Goal: Task Accomplishment & Management: Manage account settings

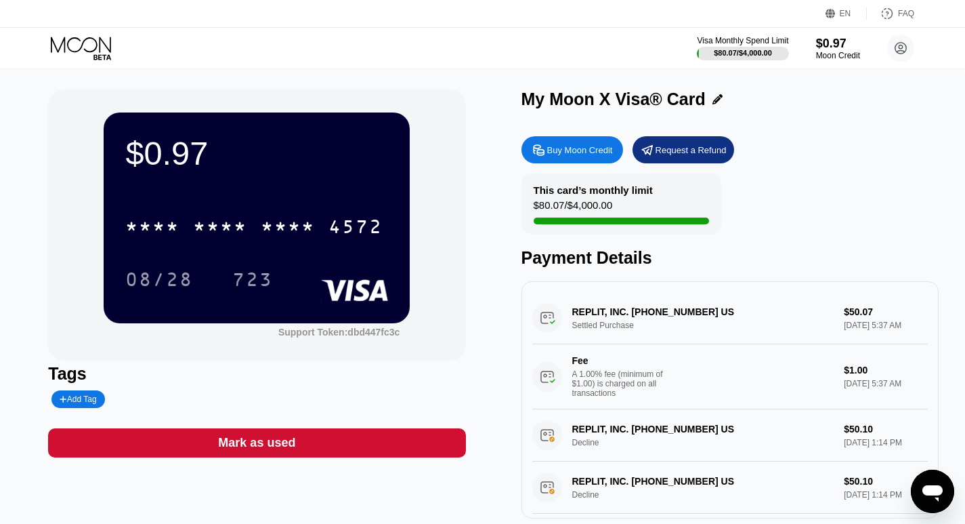
click at [77, 43] on icon at bounding box center [82, 49] width 63 height 24
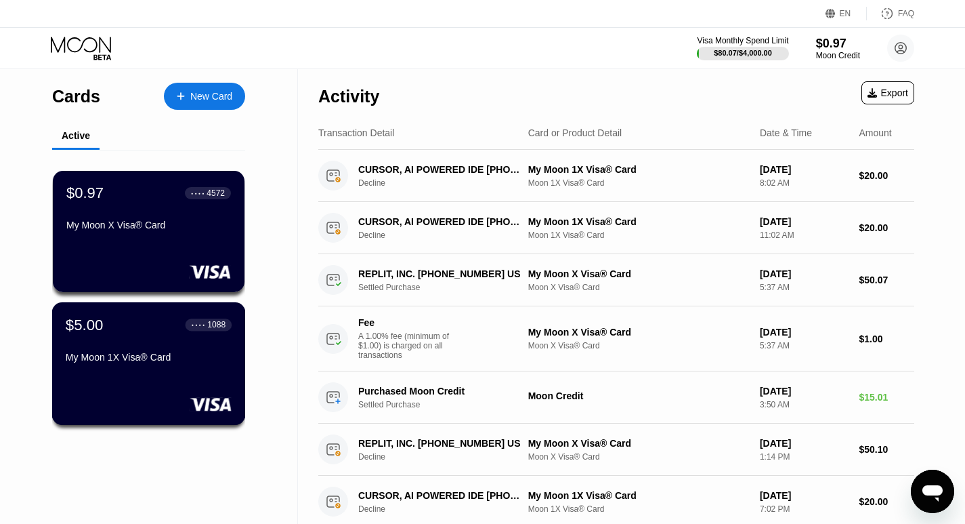
click at [99, 344] on div "$5.00 ● ● ● ● 1088 My Moon 1X Visa® Card" at bounding box center [149, 342] width 166 height 52
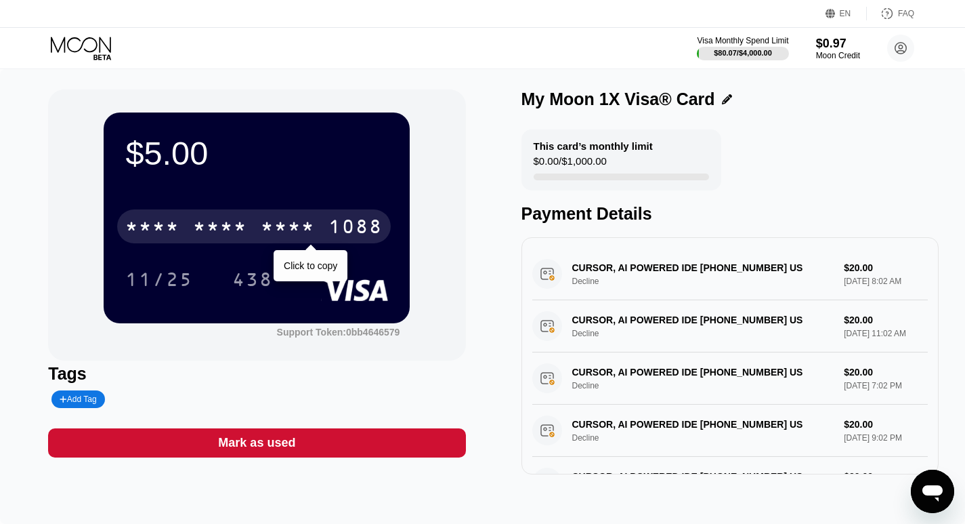
click at [291, 224] on div "* * * *" at bounding box center [288, 228] width 54 height 22
